Goal: Navigation & Orientation: Find specific page/section

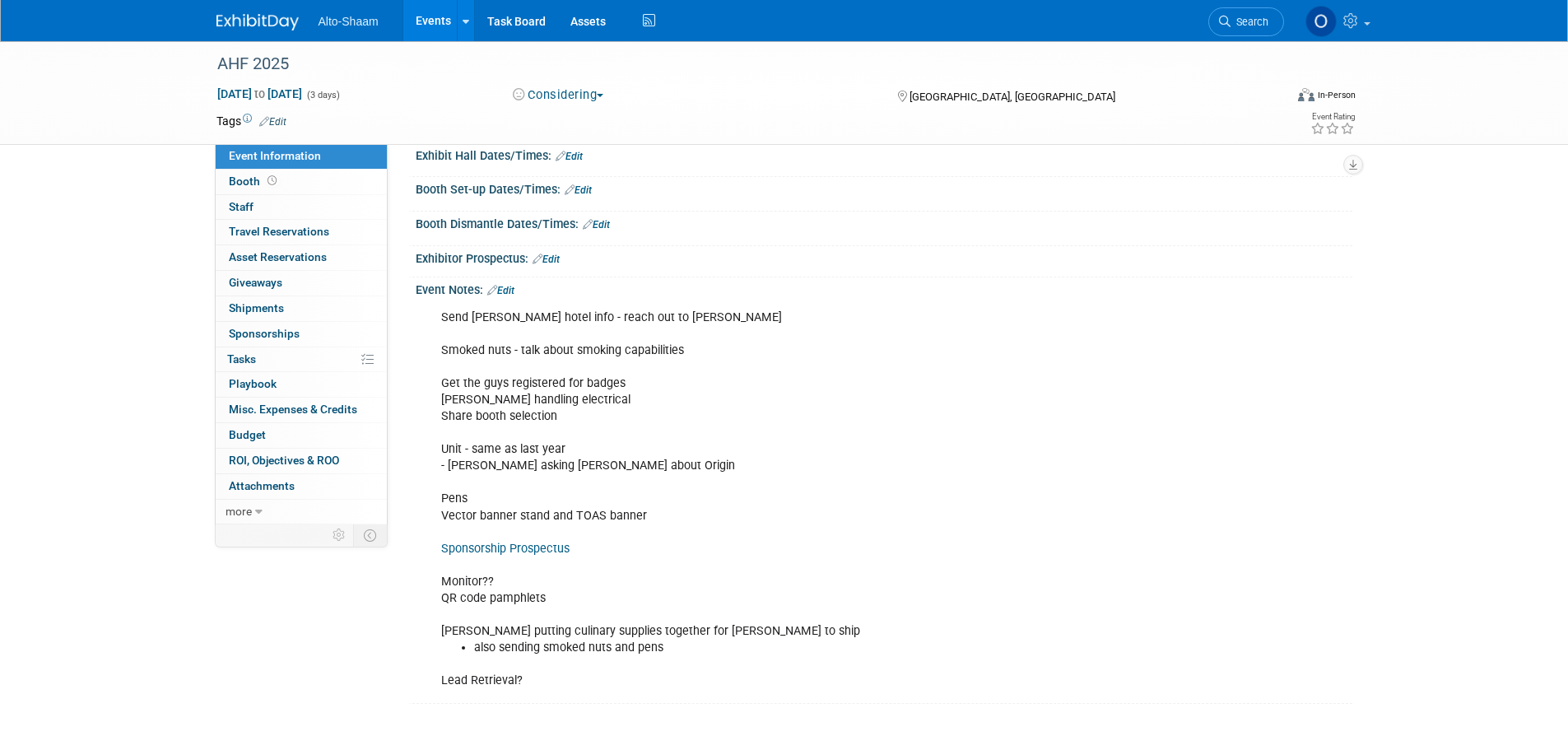
click at [442, 9] on link "Events" at bounding box center [434, 21] width 60 height 42
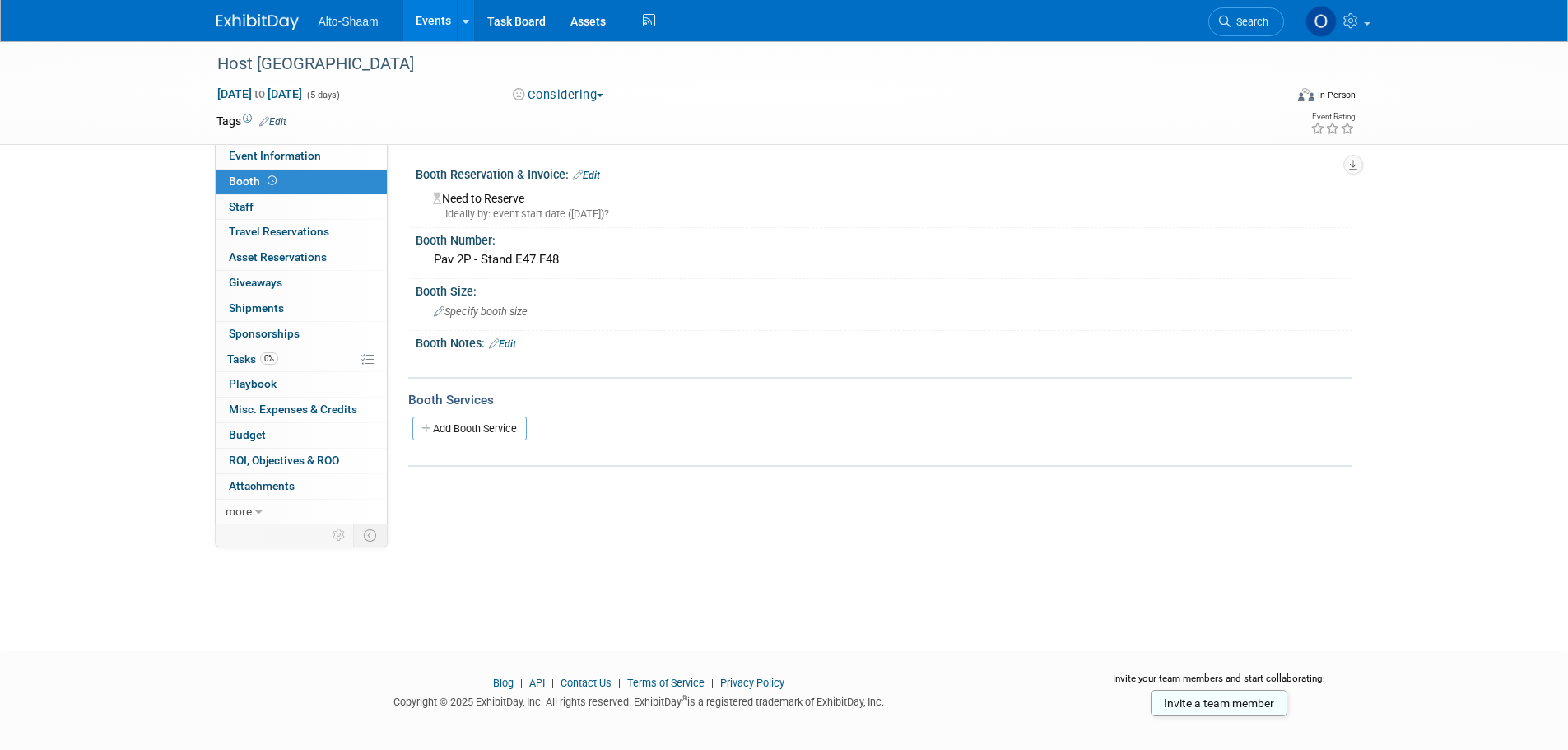
click at [423, 260] on div "Pav 2P - Stand E47 F48" at bounding box center [884, 260] width 937 height 27
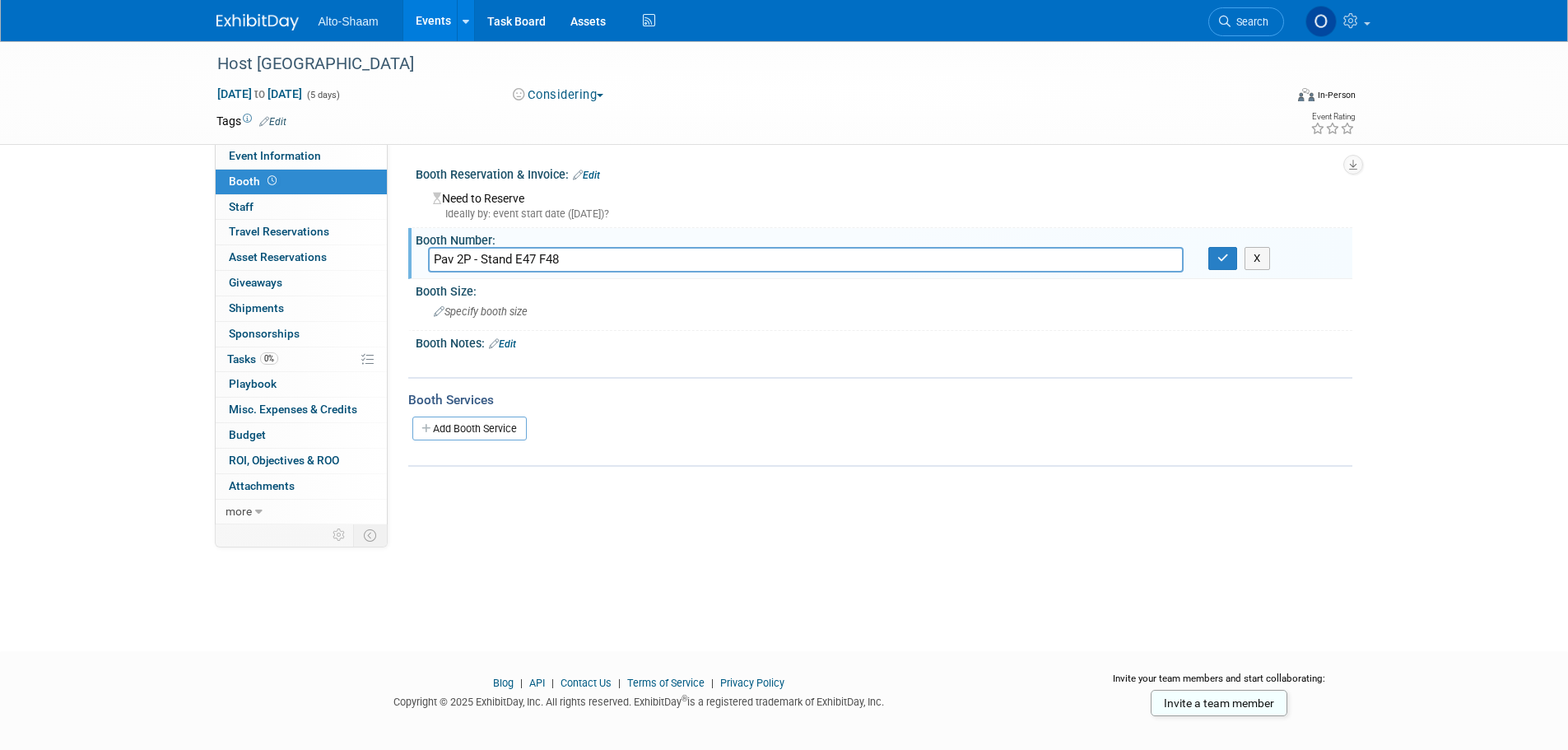
drag, startPoint x: 559, startPoint y: 259, endPoint x: 426, endPoint y: 264, distance: 133.1
click at [426, 264] on div "Pav 2P - Stand E47 F48" at bounding box center [806, 259] width 780 height 25
click at [1217, 264] on button "button" at bounding box center [1223, 258] width 29 height 23
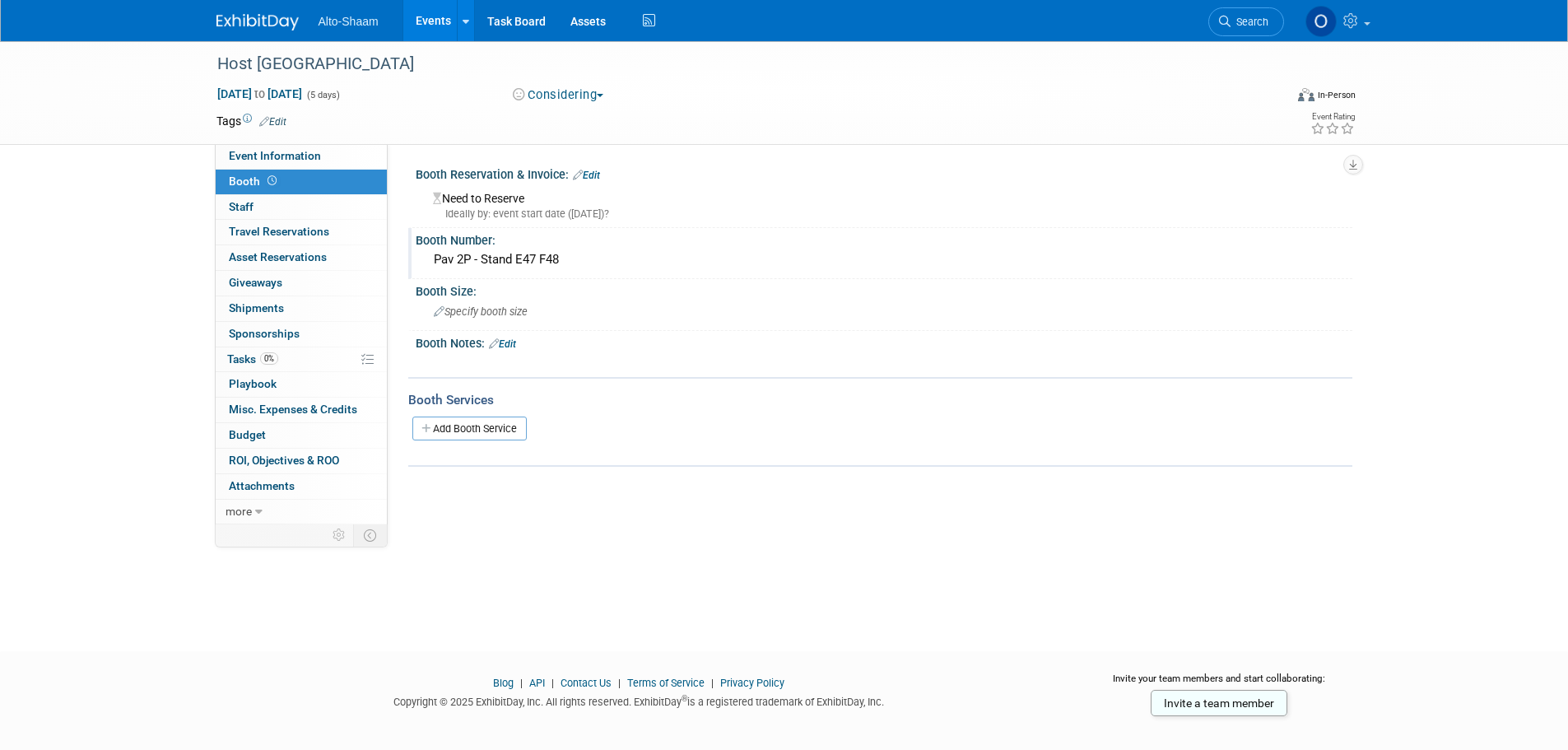
click at [428, 21] on link "Events" at bounding box center [434, 21] width 60 height 42
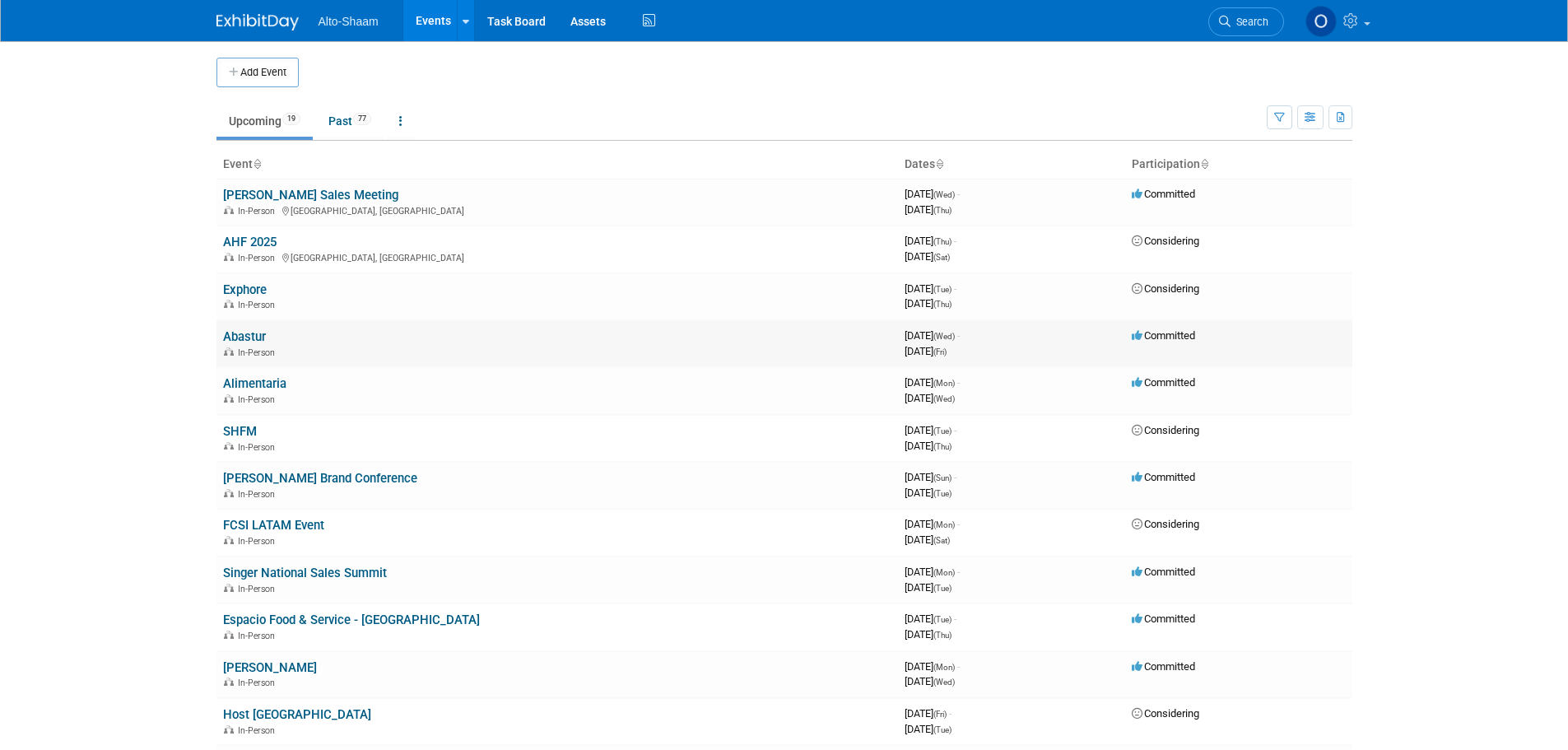
click at [241, 340] on link "Abastur" at bounding box center [243, 337] width 42 height 15
